Goal: Navigation & Orientation: Find specific page/section

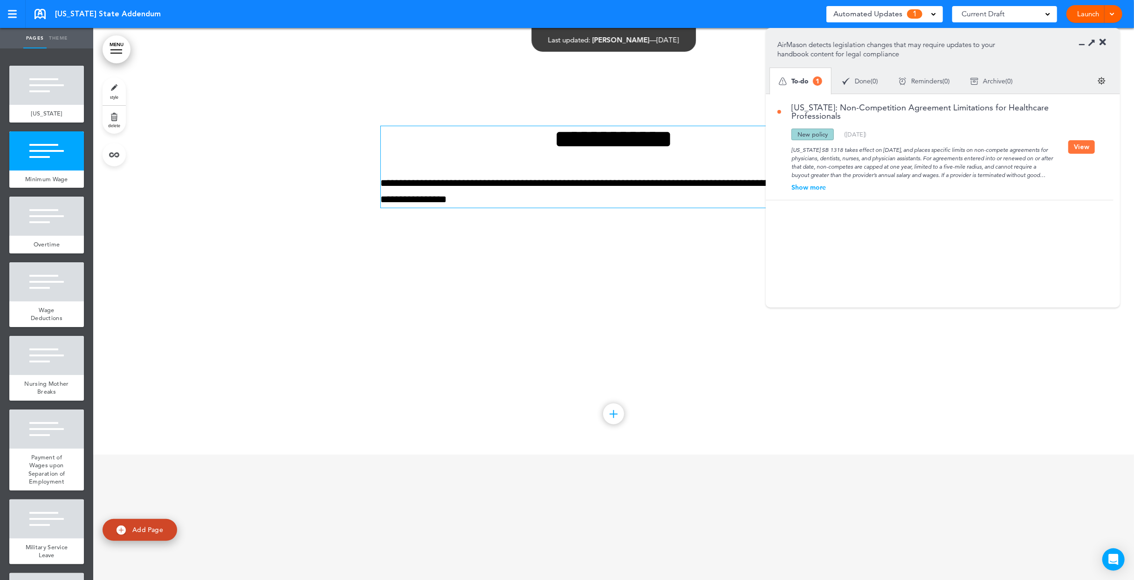
scroll to position [621, 0]
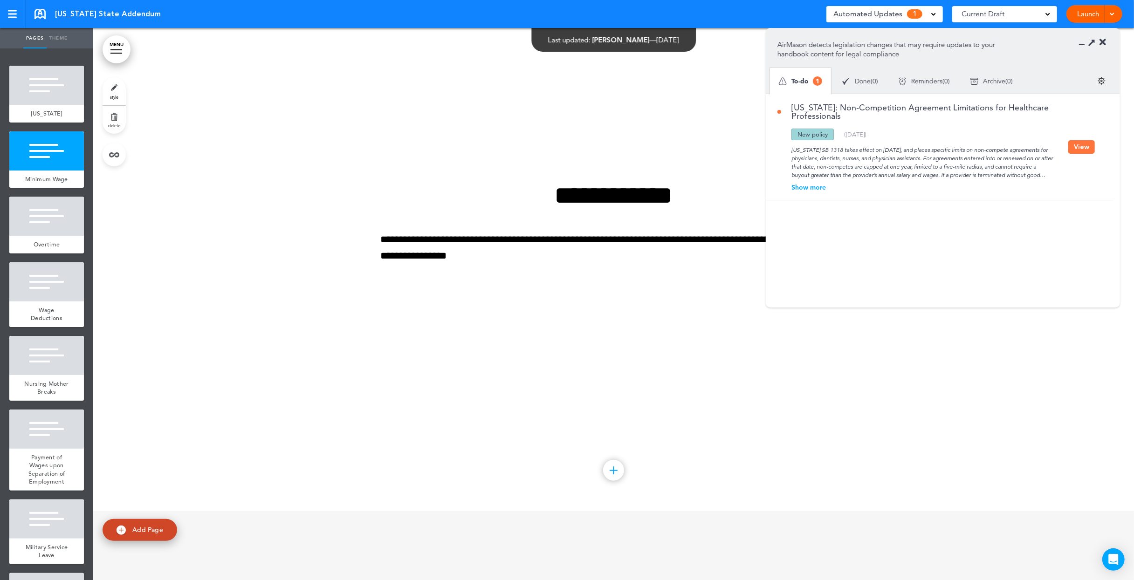
click at [1103, 41] on icon at bounding box center [1103, 42] width 7 height 9
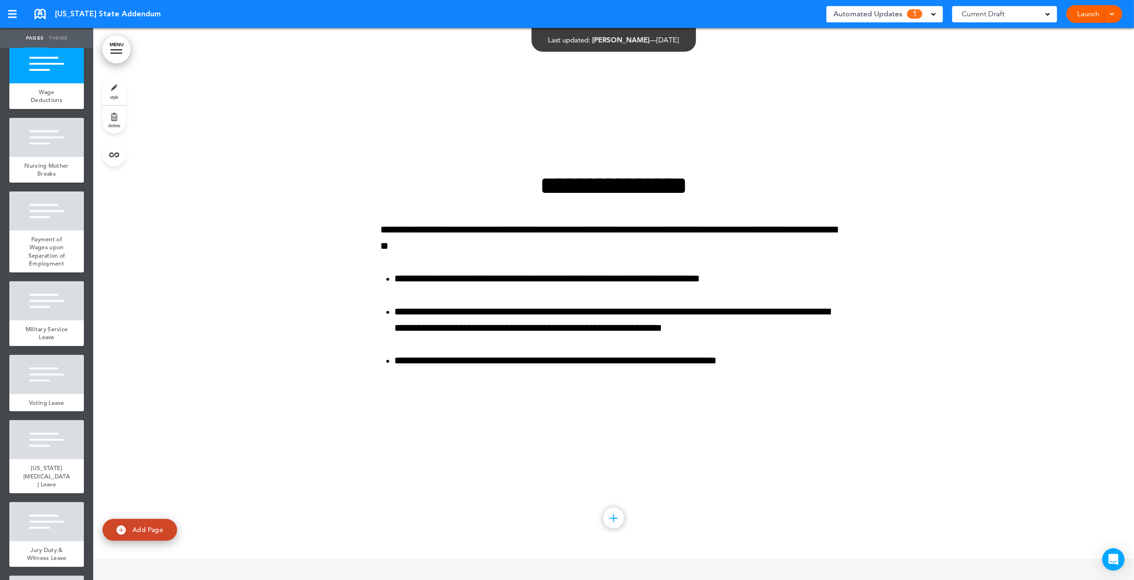
scroll to position [329, 0]
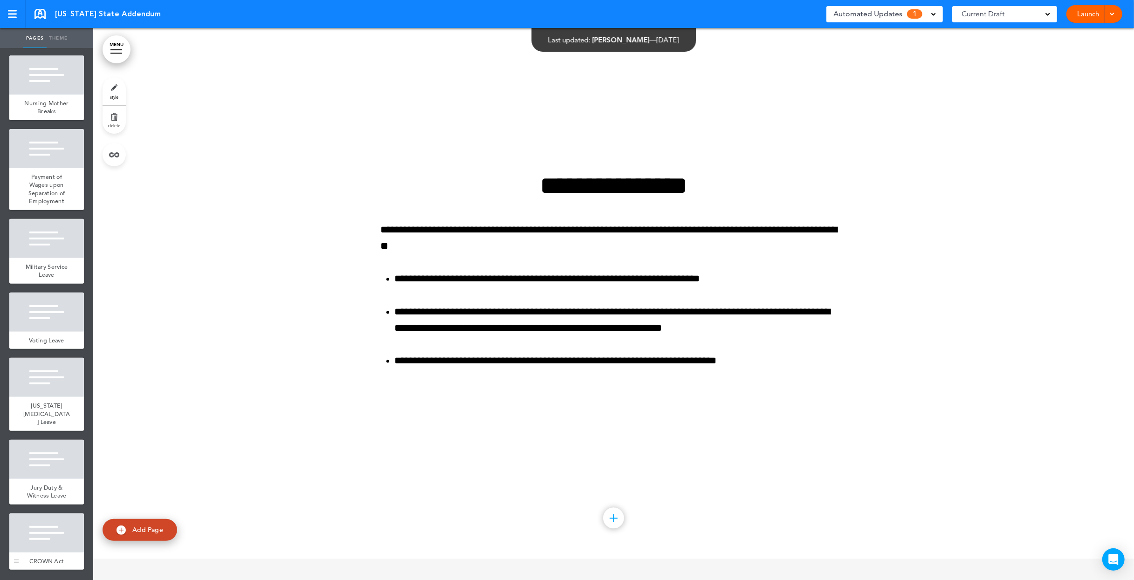
click at [45, 549] on div at bounding box center [46, 533] width 75 height 39
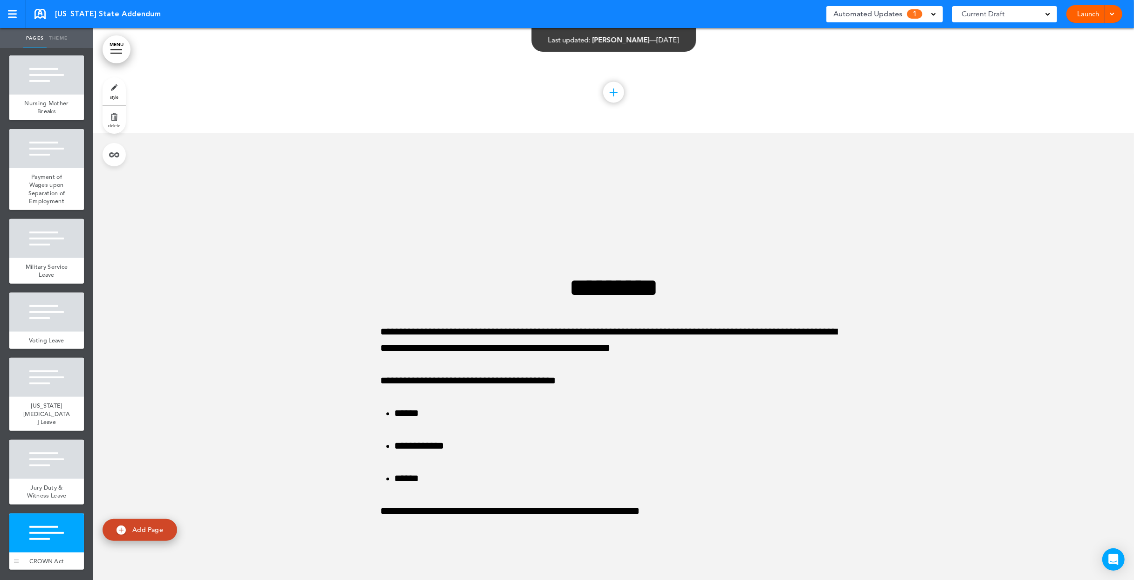
scroll to position [5526, 0]
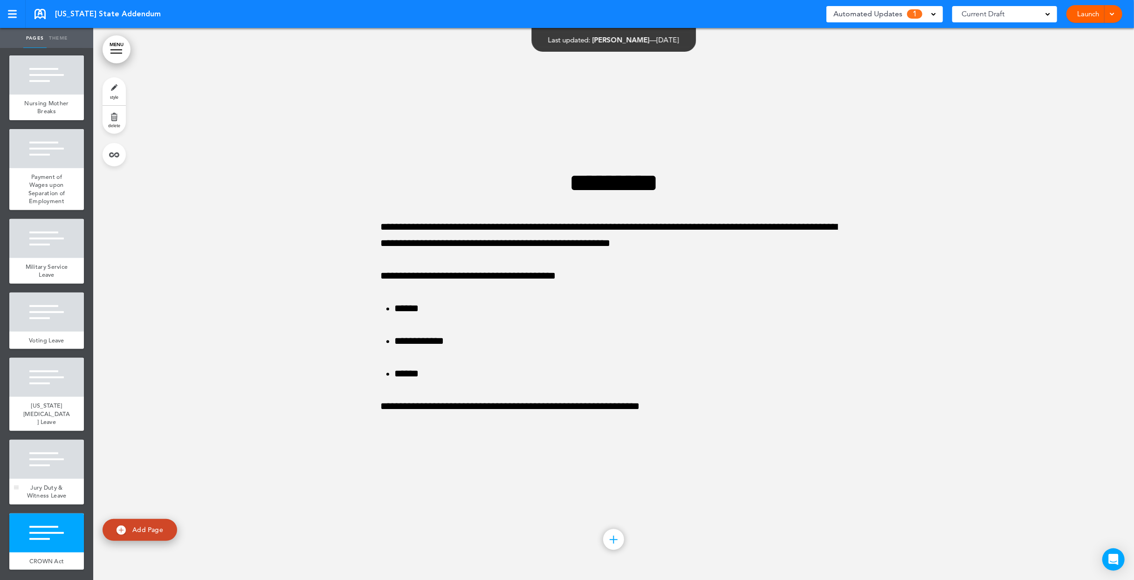
click at [42, 463] on div at bounding box center [46, 459] width 75 height 39
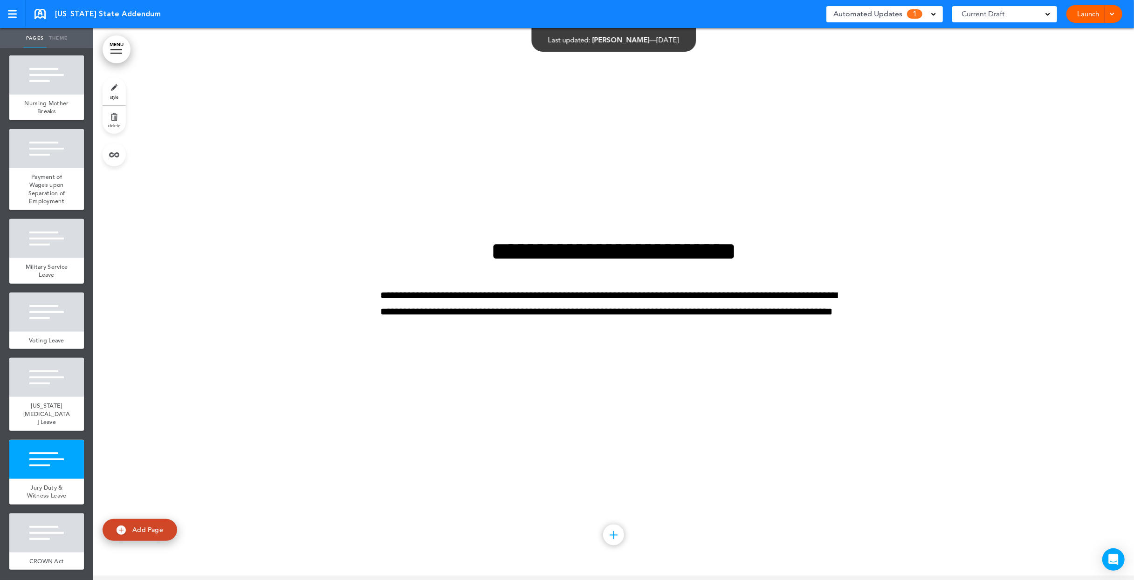
scroll to position [4974, 0]
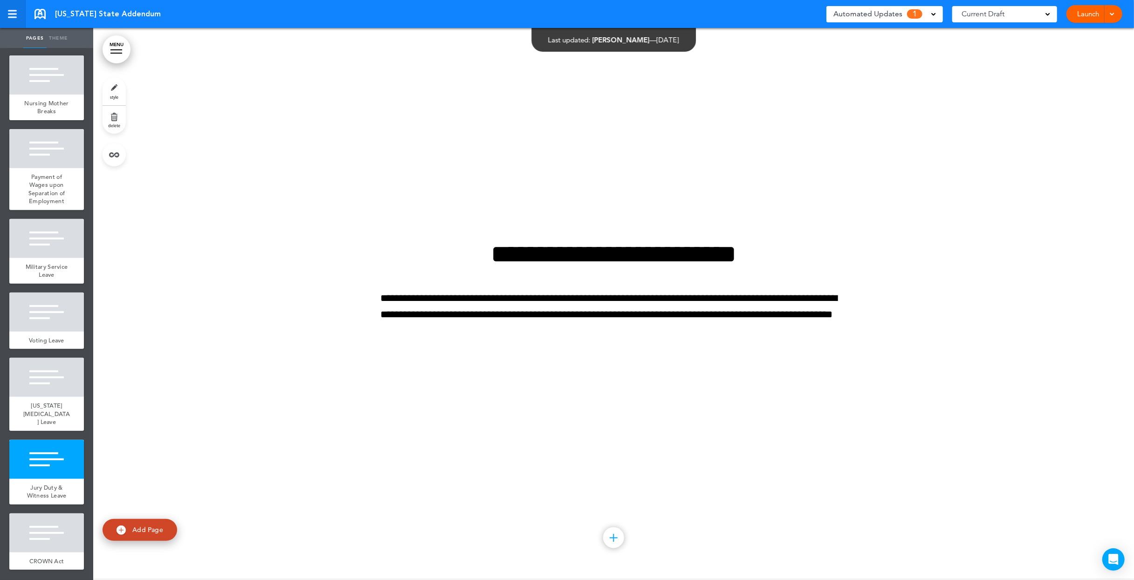
click at [10, 10] on div at bounding box center [12, 10] width 9 height 1
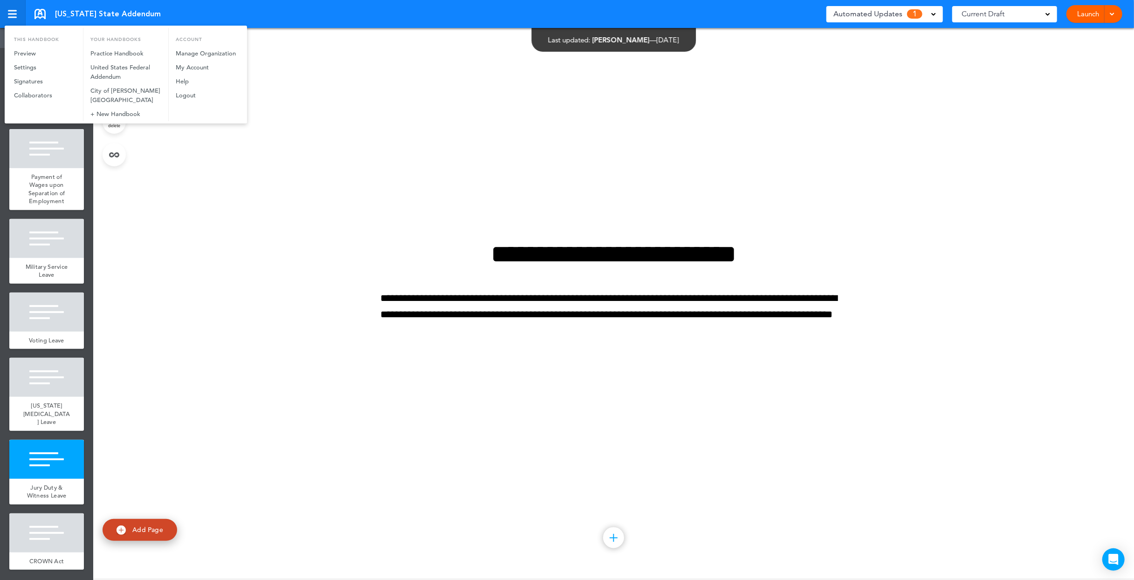
click at [10, 10] on div at bounding box center [567, 290] width 1134 height 580
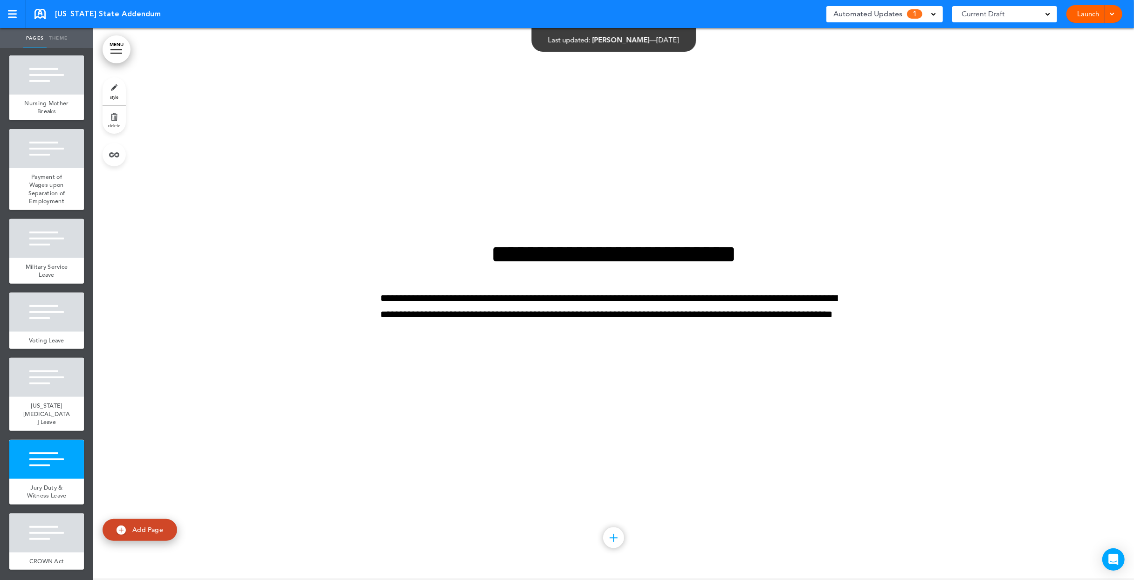
click at [866, 17] on span "Automated Updates" at bounding box center [868, 13] width 69 height 13
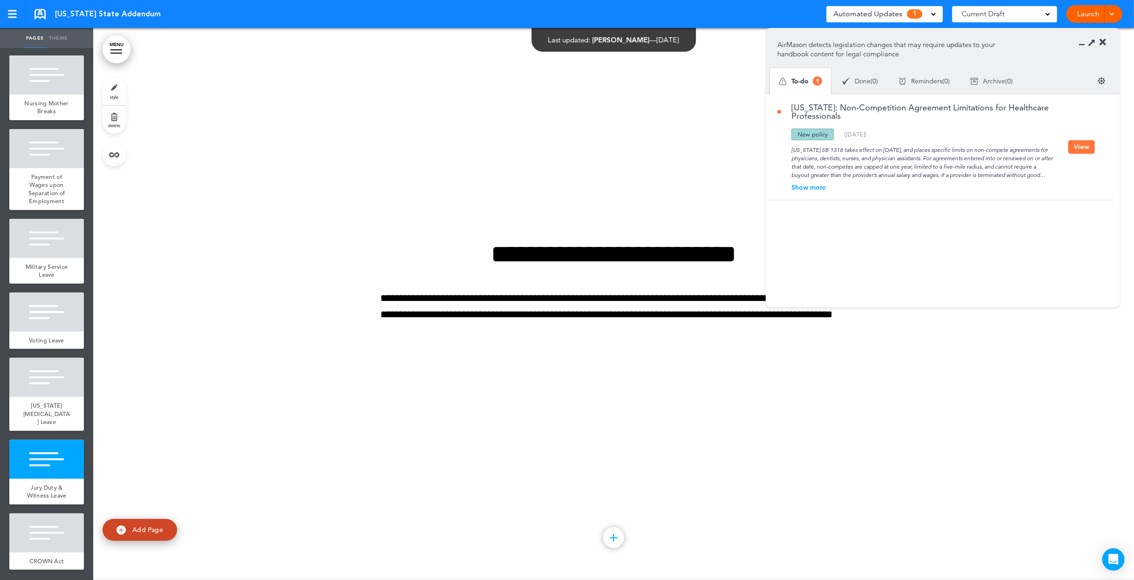
click at [721, 83] on div at bounding box center [613, 303] width 1041 height 552
